Goal: Task Accomplishment & Management: Use online tool/utility

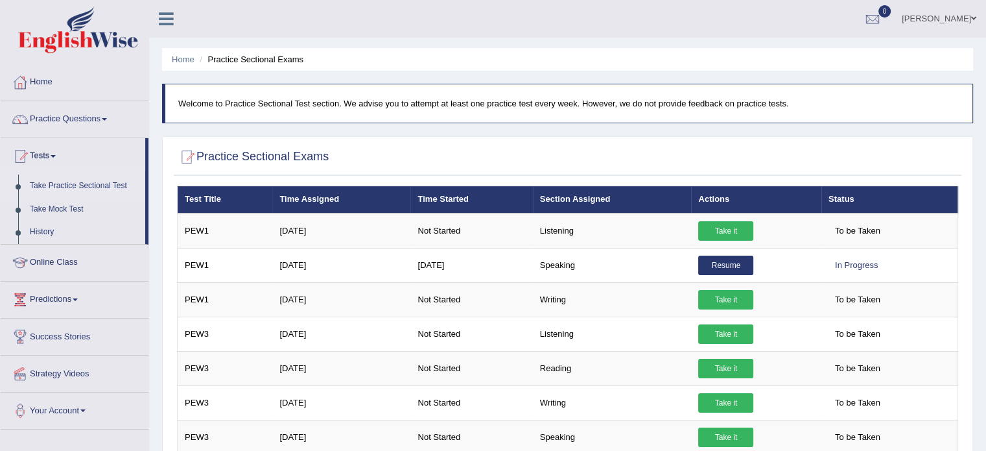
click at [78, 185] on link "Take Practice Sectional Test" at bounding box center [84, 185] width 121 height 23
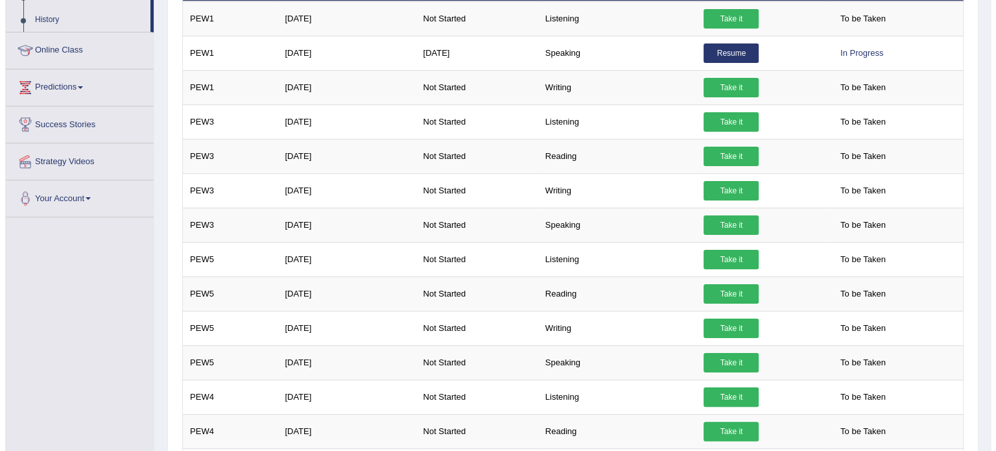
scroll to position [214, 0]
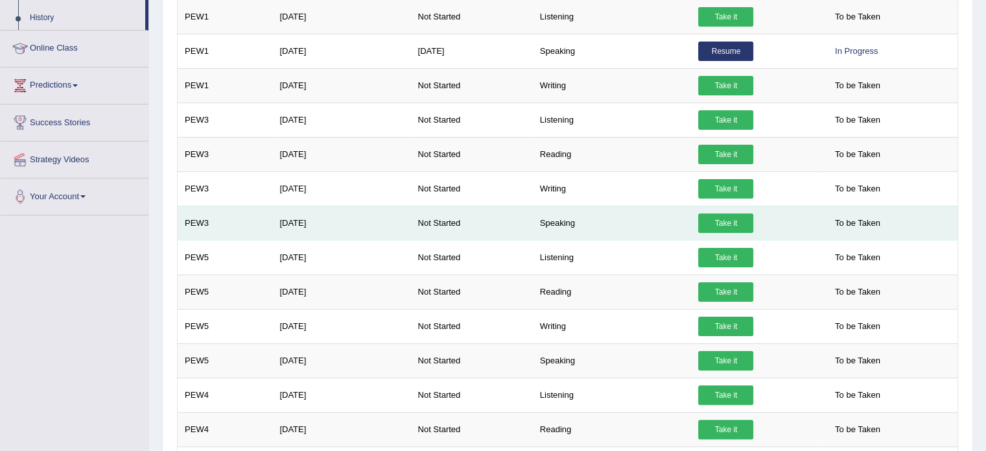
click at [723, 215] on link "Take it" at bounding box center [725, 222] width 55 height 19
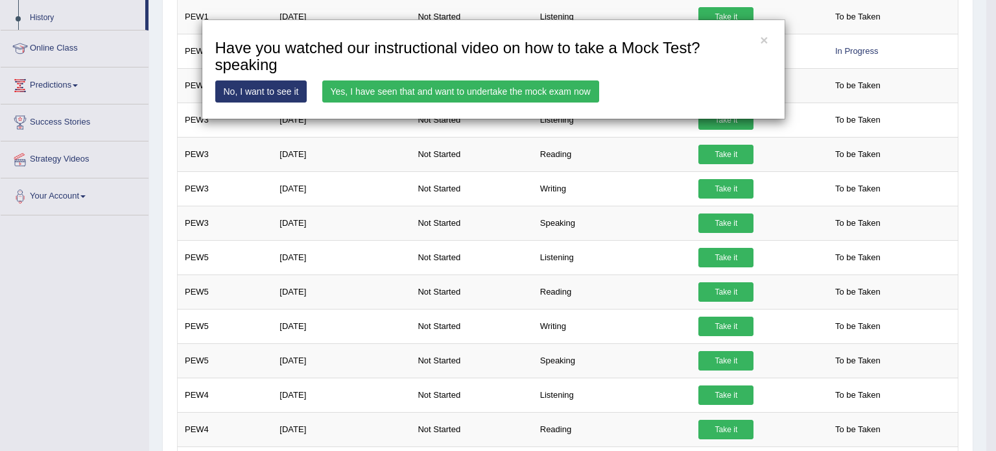
click at [481, 83] on link "Yes, I have seen that and want to undertake the mock exam now" at bounding box center [460, 91] width 277 height 22
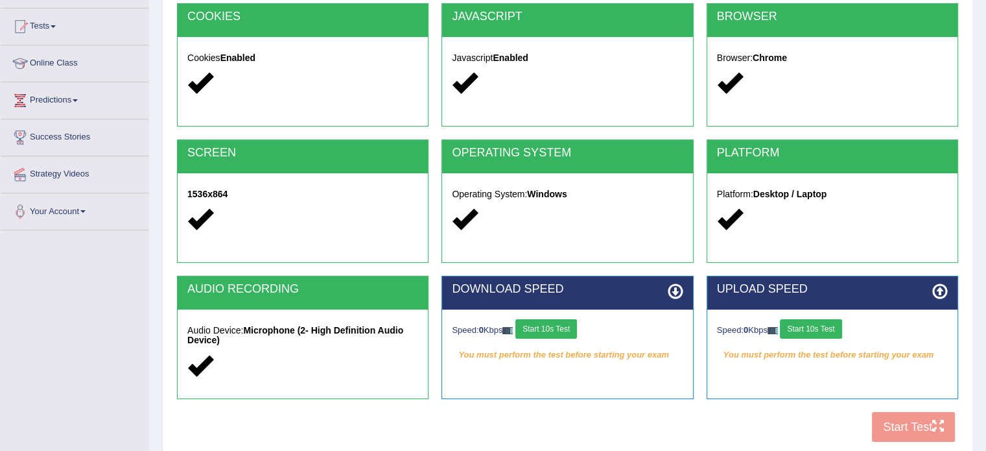
scroll to position [139, 0]
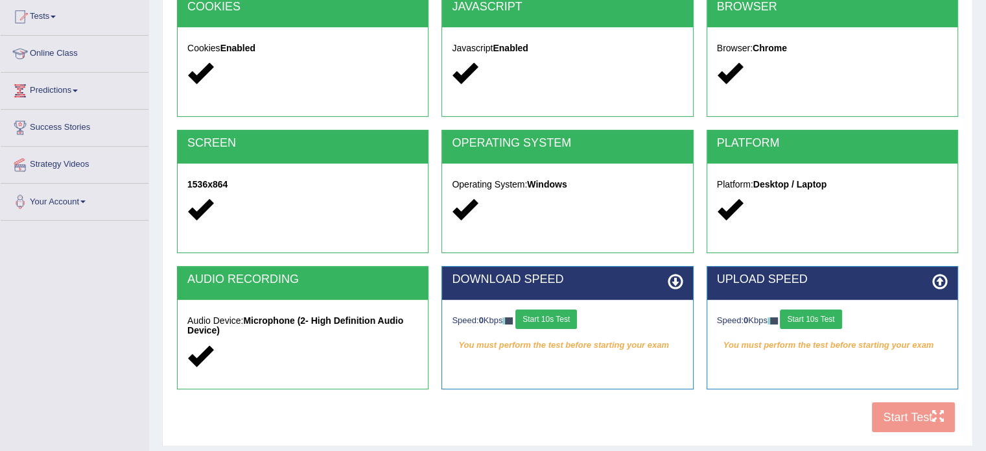
click at [562, 315] on button "Start 10s Test" at bounding box center [546, 318] width 62 height 19
click at [810, 309] on button "Start 10s Test" at bounding box center [811, 318] width 62 height 19
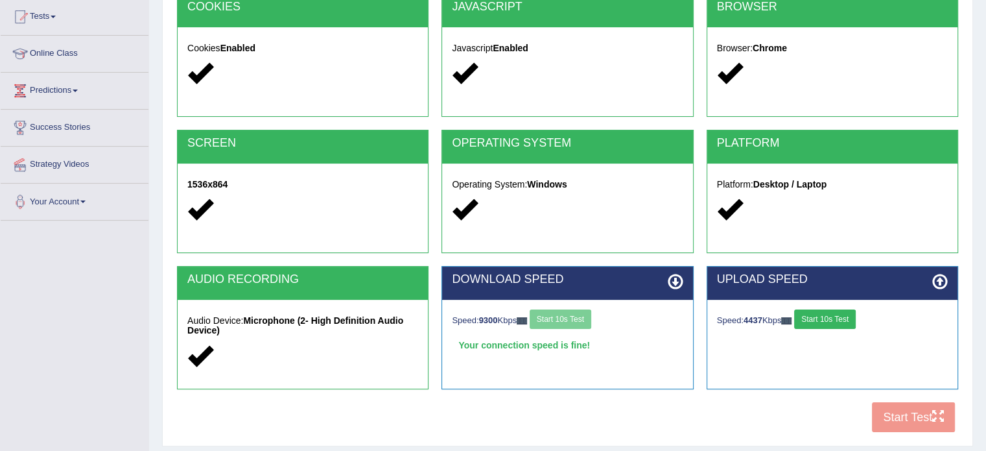
click at [824, 318] on button "Start 10s Test" at bounding box center [825, 318] width 62 height 19
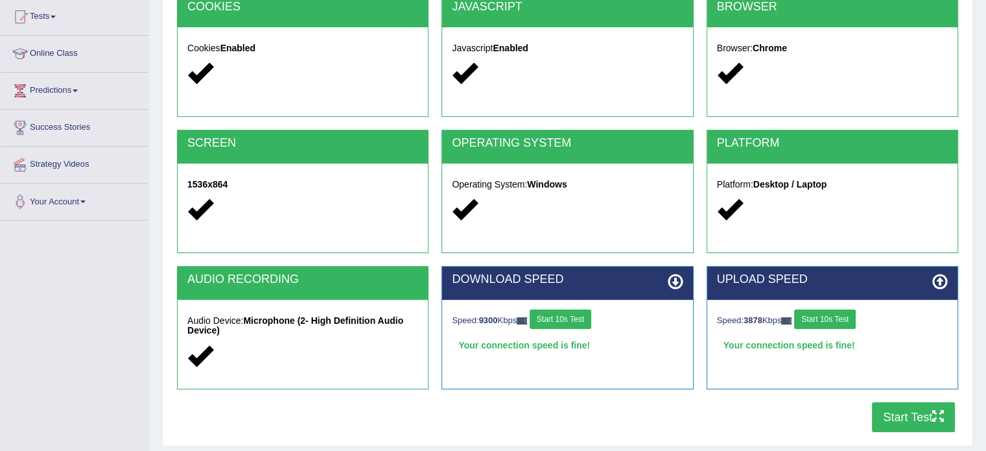
click at [895, 415] on button "Start Test" at bounding box center [913, 417] width 83 height 30
